Goal: Task Accomplishment & Management: Complete application form

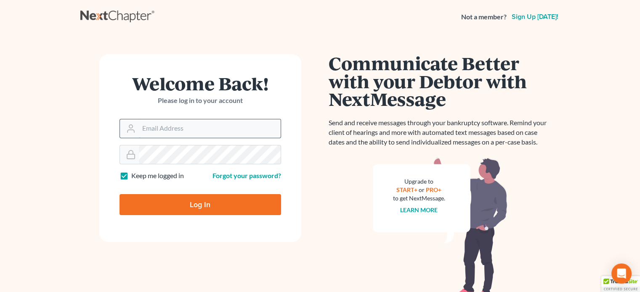
click at [205, 121] on input "Email Address" at bounding box center [210, 128] width 142 height 19
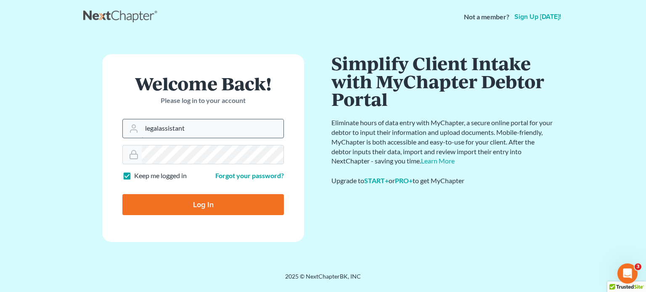
type input "[EMAIL_ADDRESS][DOMAIN_NAME]"
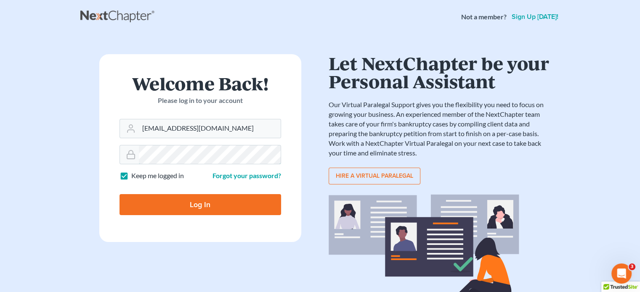
click at [119, 194] on input "Log In" at bounding box center [199, 204] width 161 height 21
type input "Thinking..."
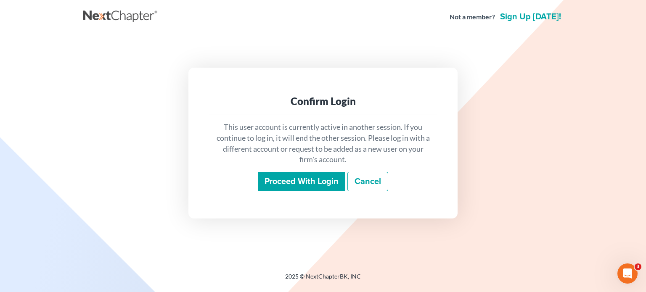
click at [320, 182] on input "Proceed with login" at bounding box center [301, 181] width 87 height 19
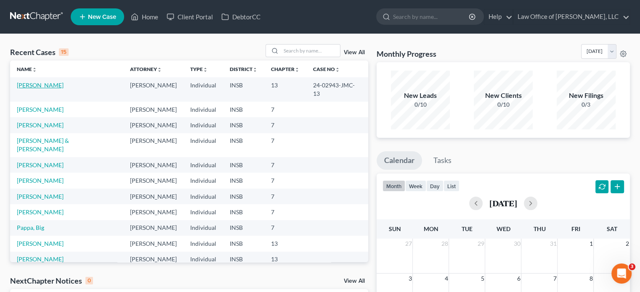
click at [54, 85] on link "Uehlin, Kimberly" at bounding box center [40, 85] width 47 height 7
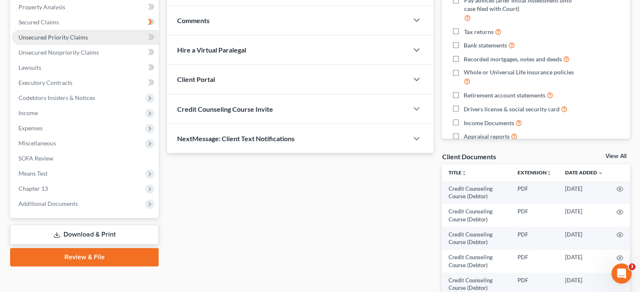
scroll to position [168, 0]
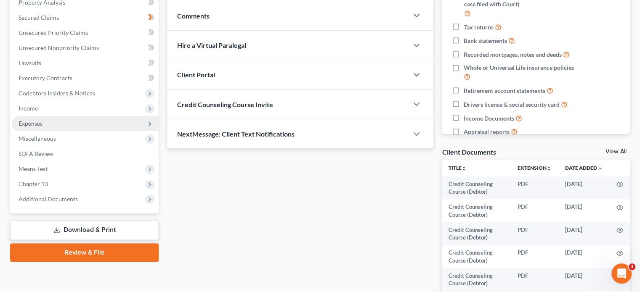
click at [88, 120] on span "Expenses" at bounding box center [85, 123] width 147 height 15
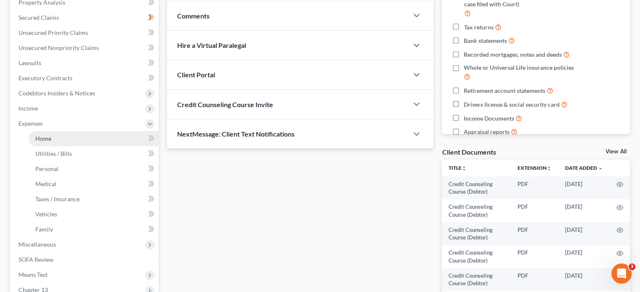
click at [85, 132] on link "Home" at bounding box center [94, 138] width 130 height 15
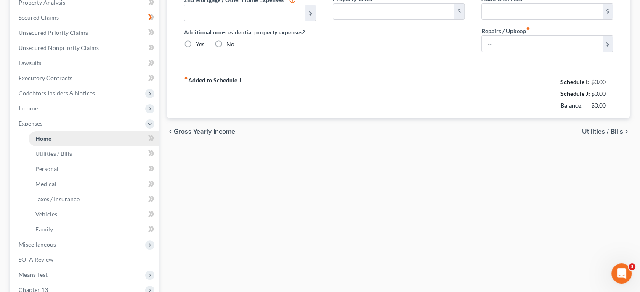
type input "1,189.98"
type input "281.55"
radio input "true"
type input "0.00"
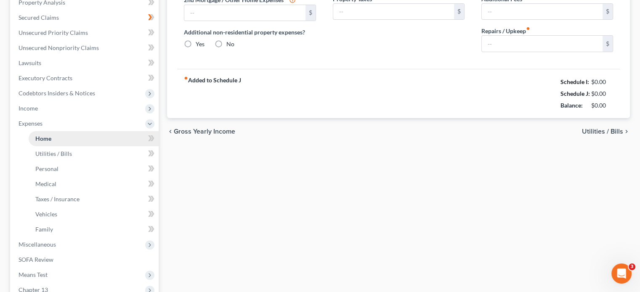
type input "50.00"
type input "0.00"
type input "50.00"
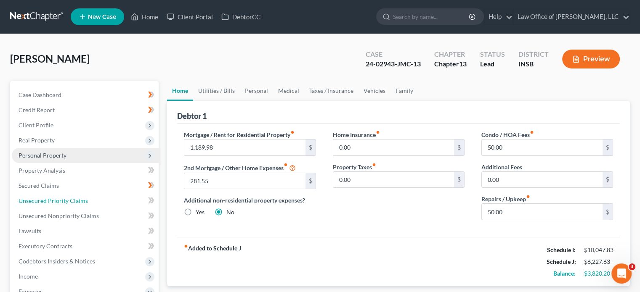
click at [98, 139] on ul "Case Dashboard Payments Invoices Payments Payments Credit Report Client Profile" at bounding box center [85, 284] width 147 height 394
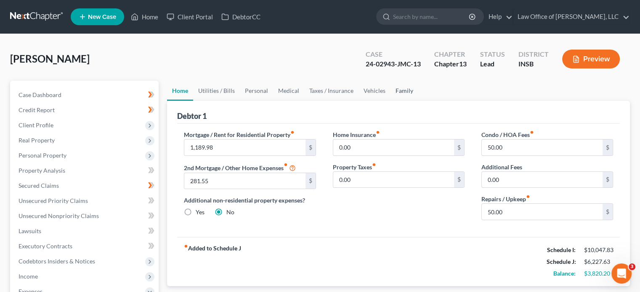
click at [395, 87] on link "Family" at bounding box center [404, 91] width 28 height 20
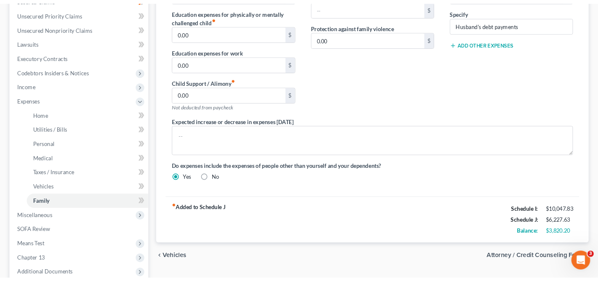
scroll to position [126, 0]
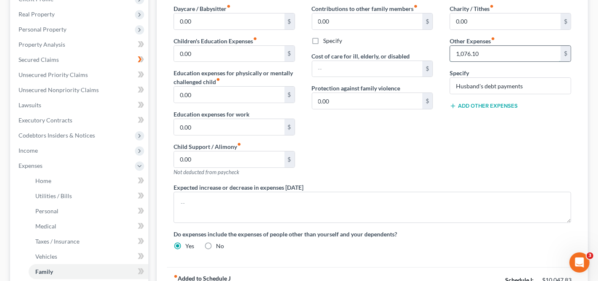
click at [489, 51] on input "1,076.10" at bounding box center [505, 54] width 111 height 16
type input "538.00"
click at [446, 164] on div "Charity / Tithes fiber_manual_record 0.00 $ Other Expenses fiber_manual_record …" at bounding box center [510, 93] width 138 height 179
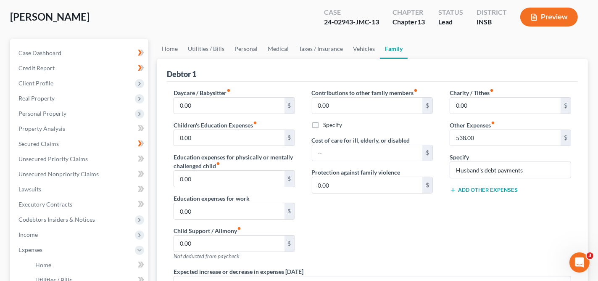
scroll to position [0, 0]
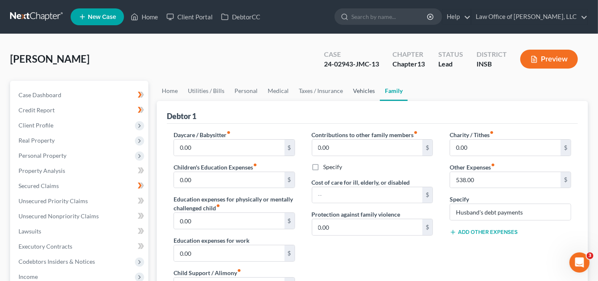
click at [362, 90] on link "Vehicles" at bounding box center [364, 91] width 32 height 20
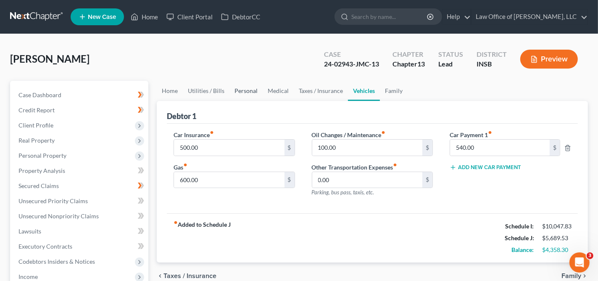
click at [246, 94] on link "Personal" at bounding box center [246, 91] width 33 height 20
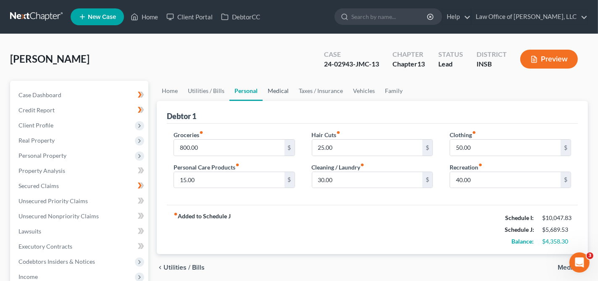
click at [275, 97] on link "Medical" at bounding box center [278, 91] width 31 height 20
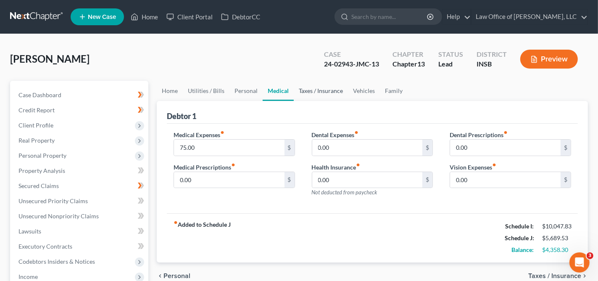
click at [319, 88] on link "Taxes / Insurance" at bounding box center [321, 91] width 54 height 20
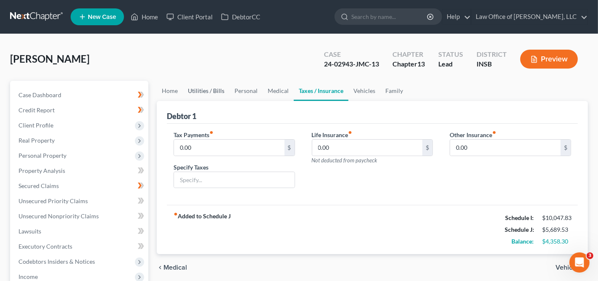
click at [196, 90] on link "Utilities / Bills" at bounding box center [206, 91] width 47 height 20
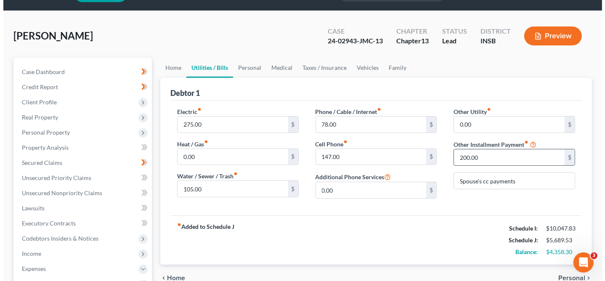
scroll to position [42, 0]
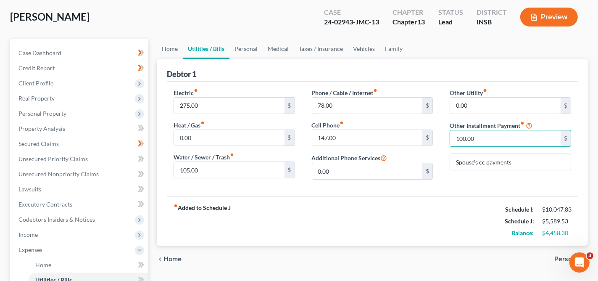
type input "100.00"
click at [452, 181] on div "Other Utility fiber_manual_record 0.00 $ Other Installment Payment fiber_manual…" at bounding box center [510, 137] width 138 height 98
click at [559, 16] on button "Preview" at bounding box center [550, 17] width 58 height 19
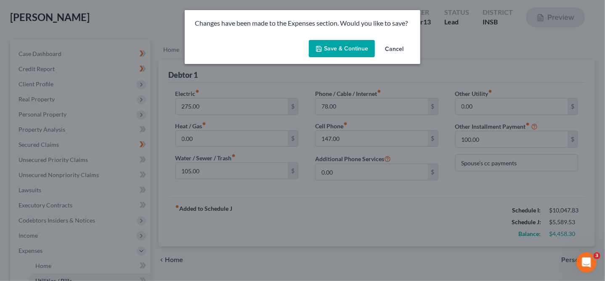
click at [328, 52] on button "Save & Continue" at bounding box center [342, 49] width 66 height 18
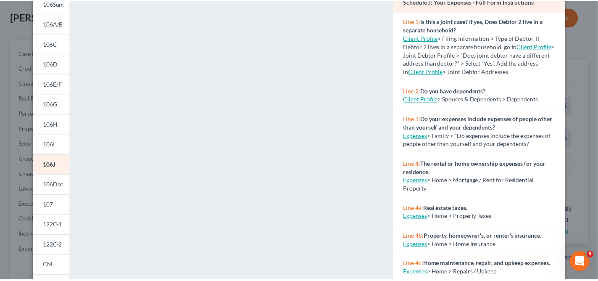
scroll to position [0, 0]
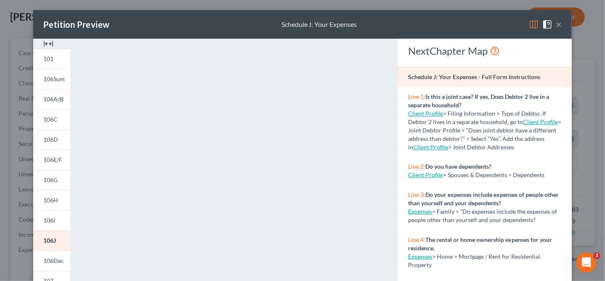
click at [529, 24] on img at bounding box center [534, 24] width 10 height 10
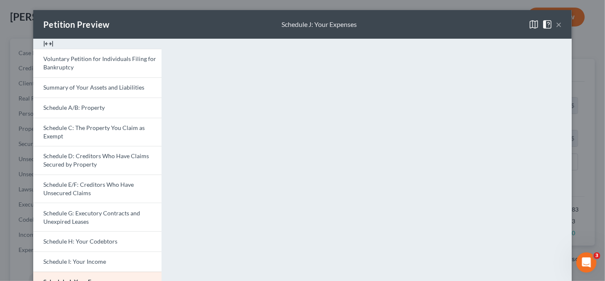
click at [555, 21] on button "×" at bounding box center [558, 24] width 6 height 10
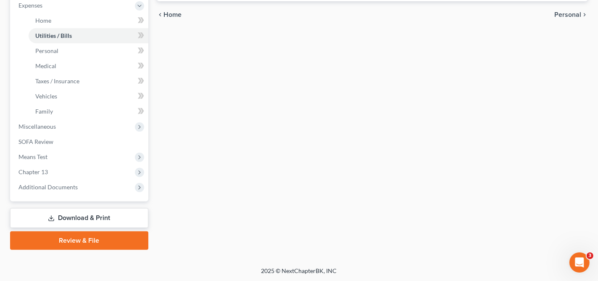
click at [108, 214] on link "Download & Print" at bounding box center [79, 218] width 138 height 20
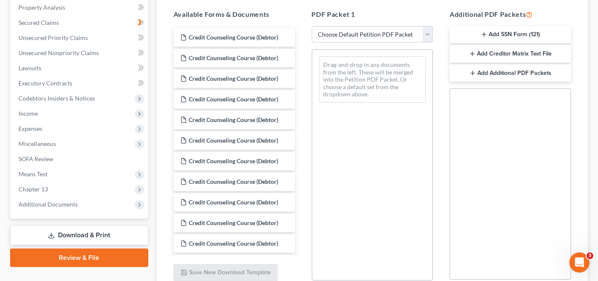
scroll to position [168, 0]
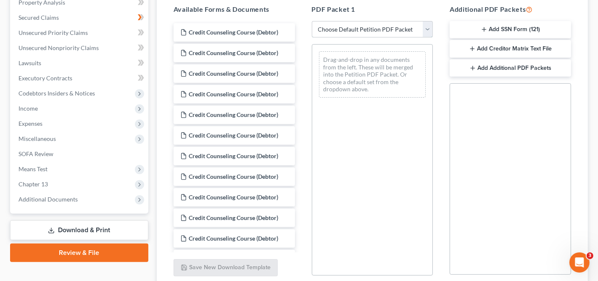
click at [386, 32] on select "Choose Default Petition PDF Packet Complete Bankruptcy Petition (all forms and …" at bounding box center [373, 29] width 122 height 17
select select "2"
click at [312, 21] on select "Choose Default Petition PDF Packet Complete Bankruptcy Petition (all forms and …" at bounding box center [373, 29] width 122 height 17
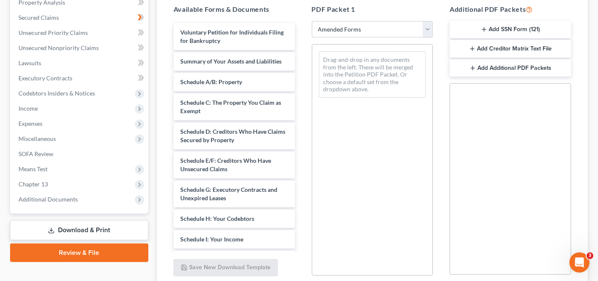
click at [388, 33] on select "Choose Default Petition PDF Packet Complete Bankruptcy Petition (all forms and …" at bounding box center [373, 29] width 122 height 17
click at [354, 200] on div "Drag-and-drop in any documents from the left. These will be merged into the Pet…" at bounding box center [373, 159] width 122 height 231
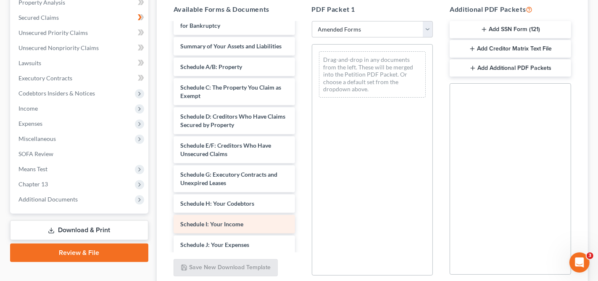
scroll to position [42, 0]
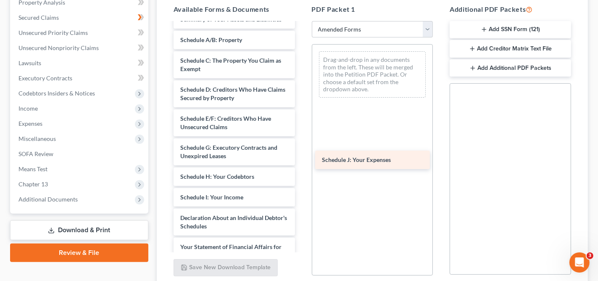
drag, startPoint x: 256, startPoint y: 213, endPoint x: 397, endPoint y: 156, distance: 152.8
click at [302, 156] on div "Schedule J: Your Expenses Voluntary Petition for Individuals Filing for Bankrup…" at bounding box center [234, 197] width 135 height 432
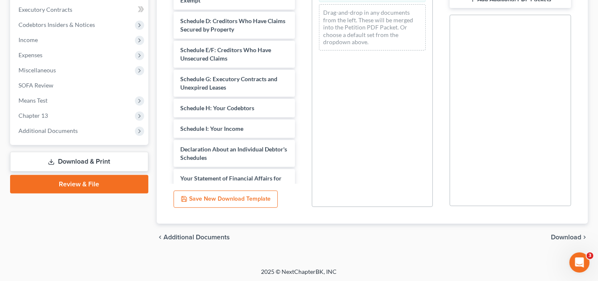
scroll to position [238, 0]
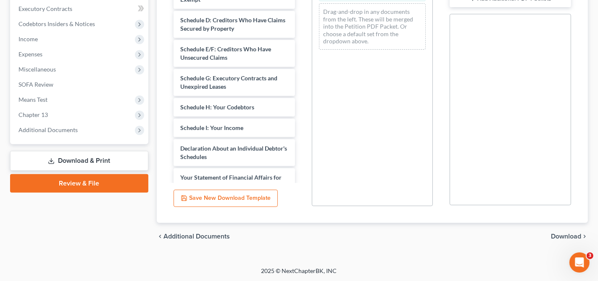
click at [564, 234] on span "Download" at bounding box center [566, 236] width 30 height 7
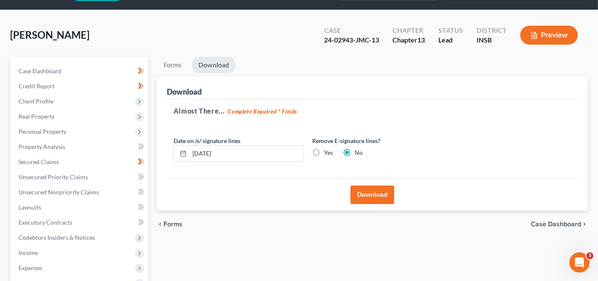
scroll to position [12, 0]
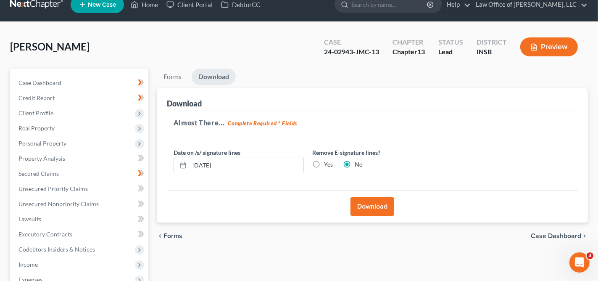
click at [381, 204] on button "Download" at bounding box center [373, 206] width 44 height 19
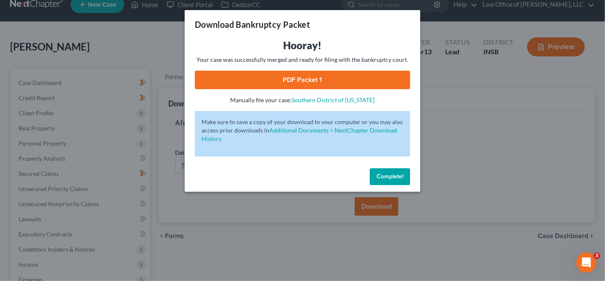
click at [310, 76] on link "PDF Packet 1" at bounding box center [302, 80] width 215 height 19
click at [375, 173] on button "Complete!" at bounding box center [390, 176] width 40 height 17
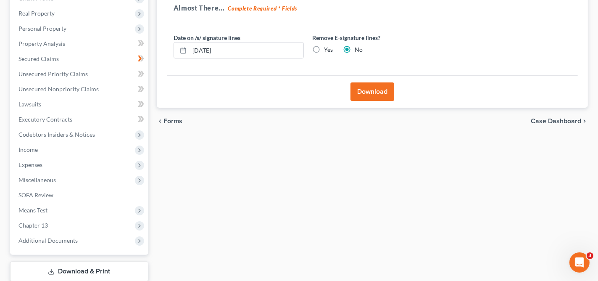
scroll to position [138, 0]
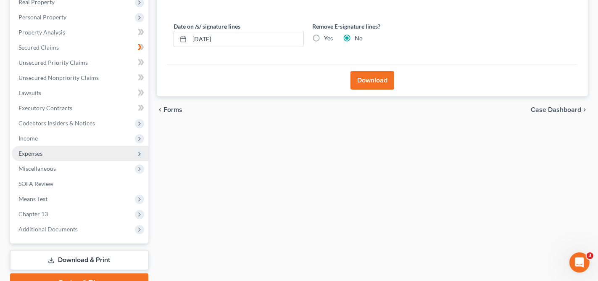
click at [85, 153] on span "Expenses" at bounding box center [80, 153] width 137 height 15
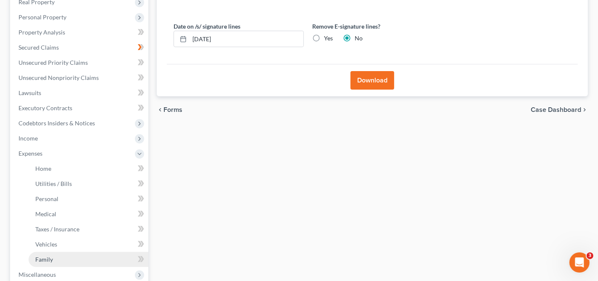
click at [86, 261] on link "Family" at bounding box center [89, 259] width 120 height 15
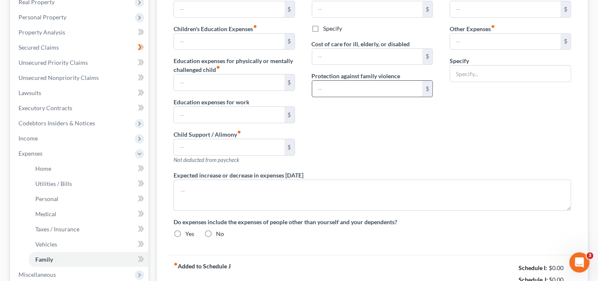
type input "0.00"
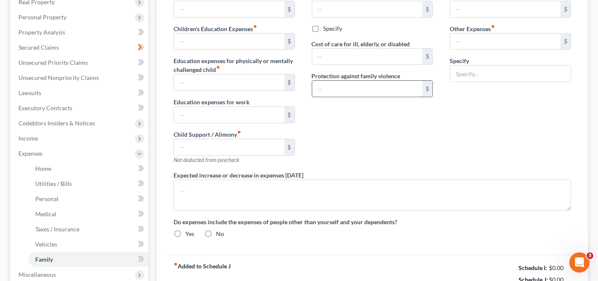
type input "0.00"
type input "538.00"
type input "Husband's debt payments"
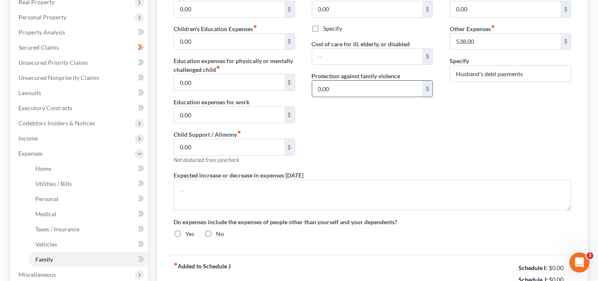
radio input "true"
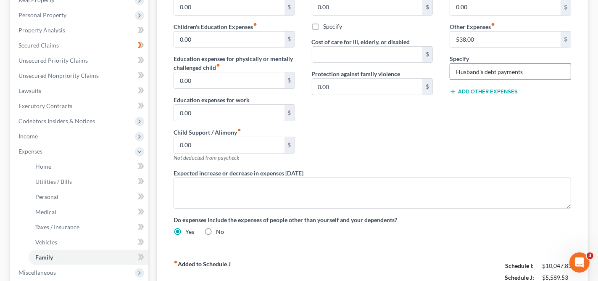
scroll to position [168, 0]
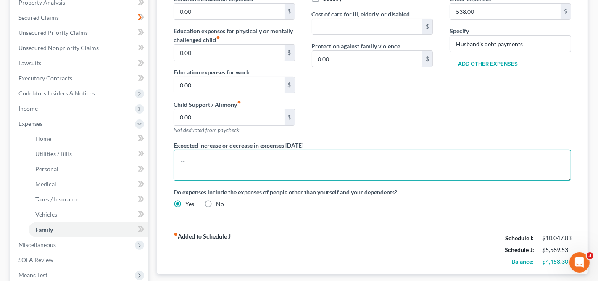
click at [471, 162] on textarea at bounding box center [373, 165] width 398 height 31
click at [332, 168] on textarea at bounding box center [373, 165] width 398 height 31
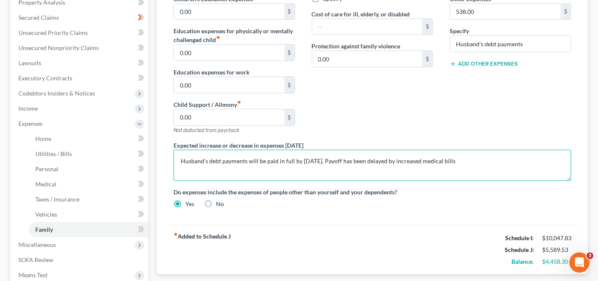
type textarea "Husband's debt payments will be paid in full by January 2026. Payoff has been d…"
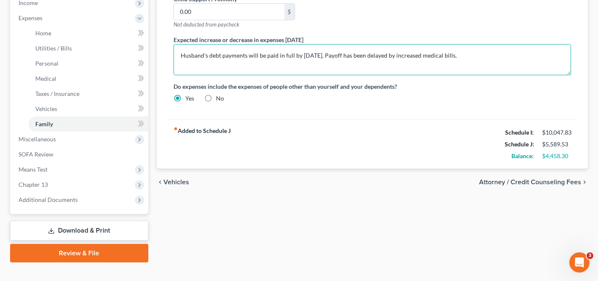
scroll to position [286, 0]
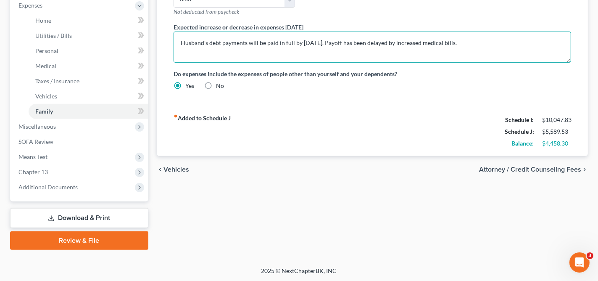
click at [412, 53] on textarea "Husband's debt payments will be paid in full by January 2026. Payoff has been d…" at bounding box center [373, 47] width 398 height 31
drag, startPoint x: 482, startPoint y: 40, endPoint x: 126, endPoint y: 60, distance: 356.3
click at [126, 60] on div "Petition Navigation Case Dashboard Payments Invoices Payments Payments Credit R…" at bounding box center [299, 21] width 587 height 455
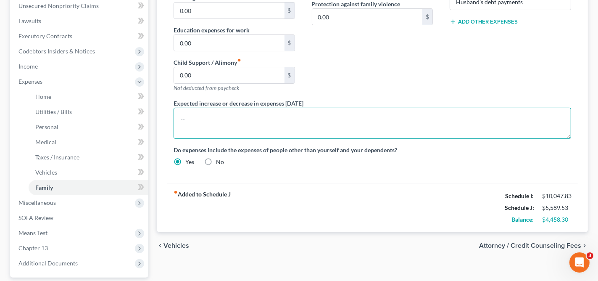
scroll to position [118, 0]
